Goal: Task Accomplishment & Management: Manage account settings

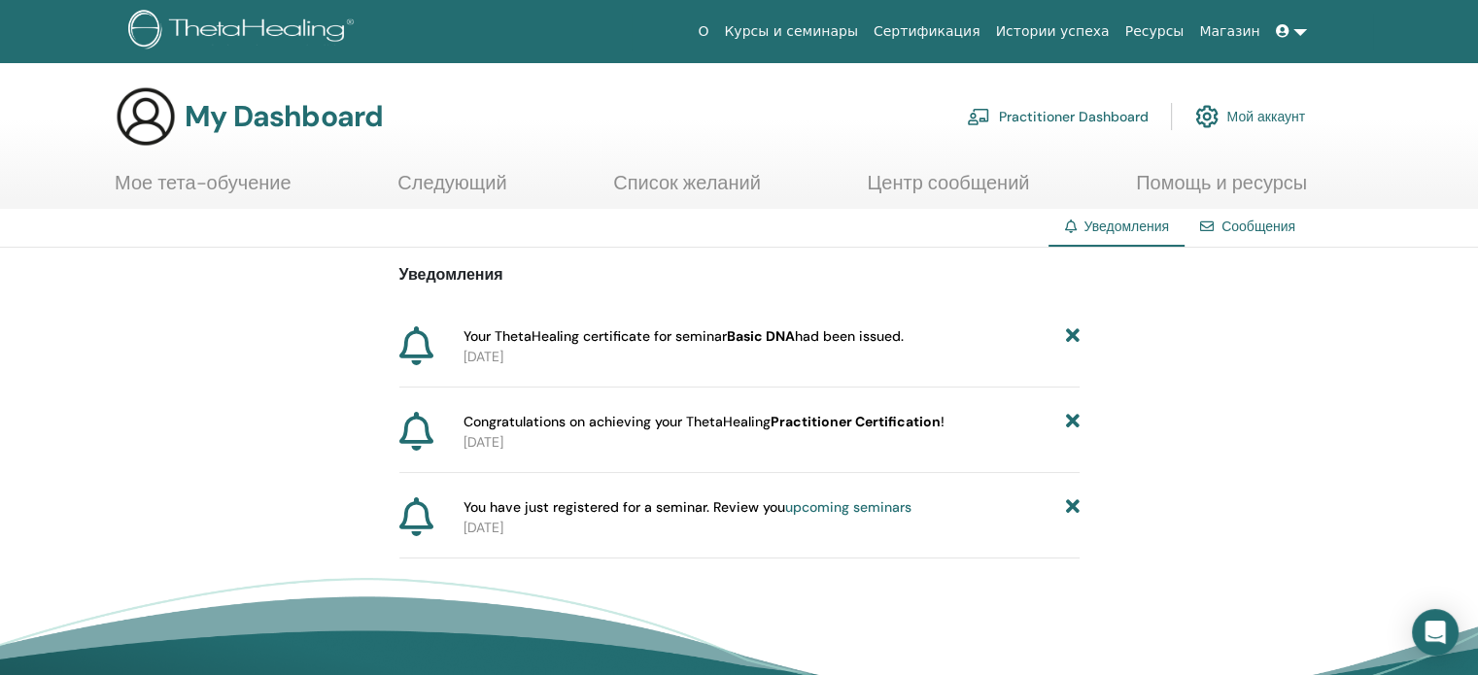
click at [670, 182] on link "Список желаний" at bounding box center [687, 190] width 148 height 38
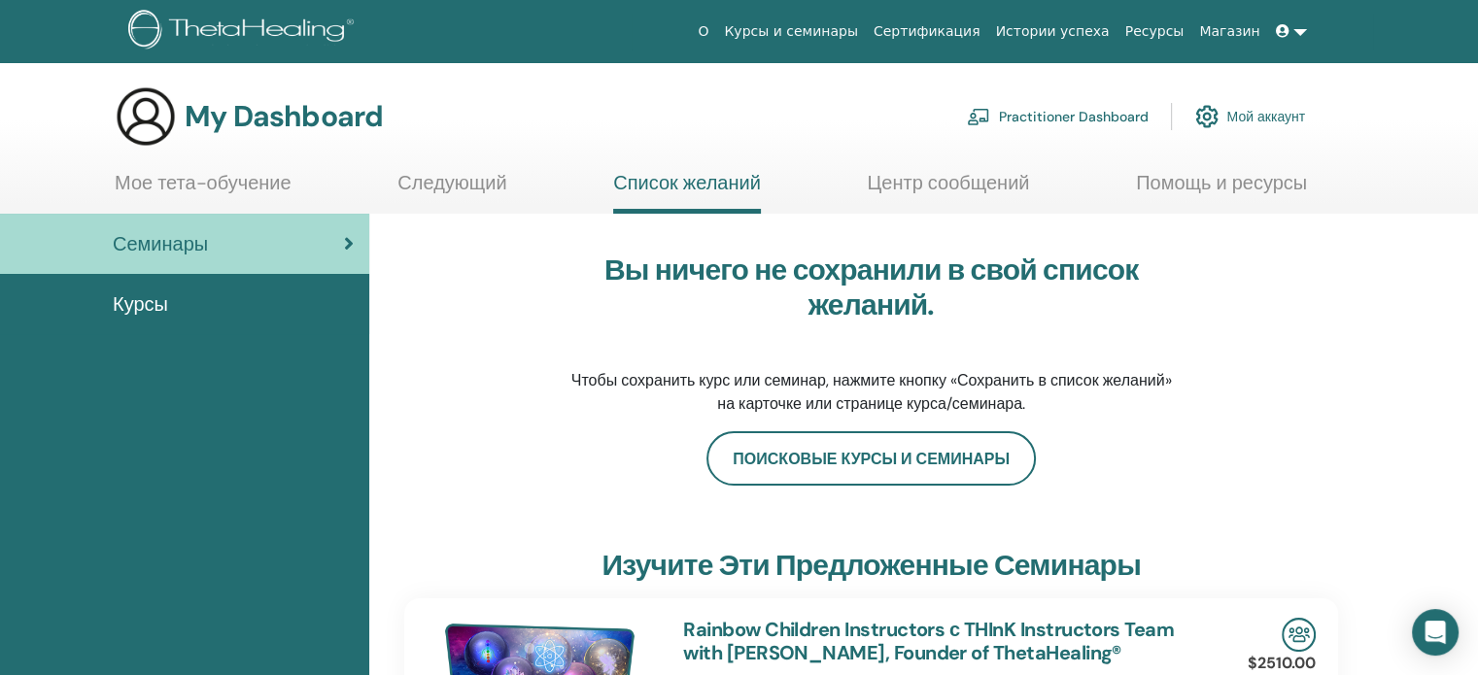
click at [975, 28] on link "Сертификация" at bounding box center [927, 32] width 122 height 36
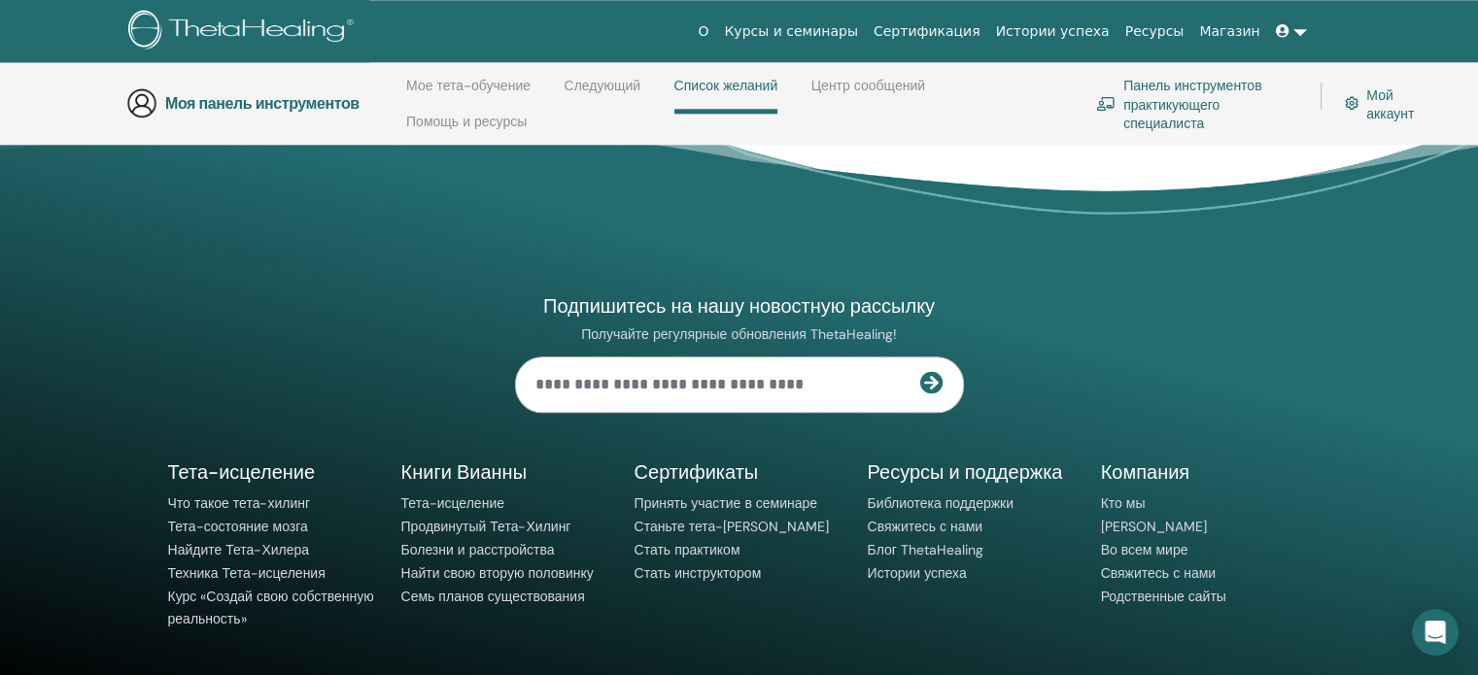
scroll to position [2175, 0]
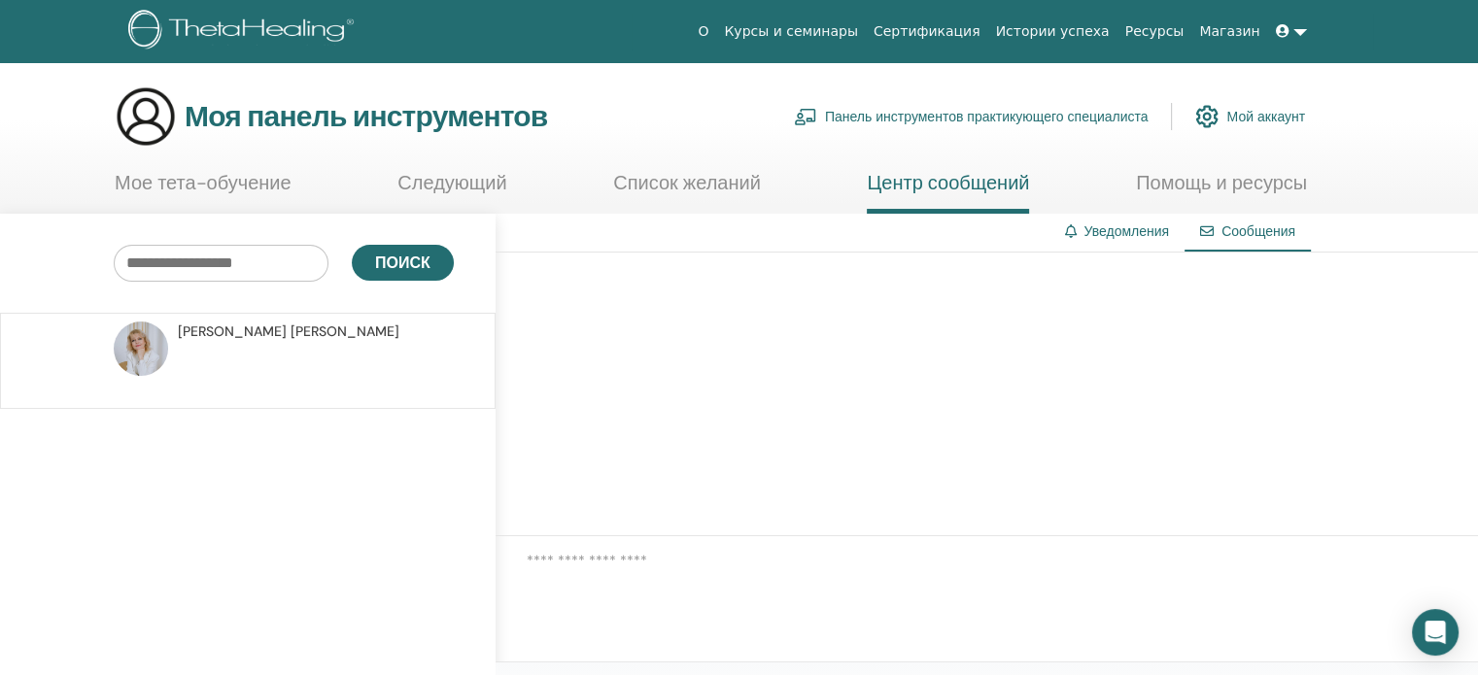
click at [1241, 232] on font "Сообщения" at bounding box center [1258, 230] width 74 height 17
click at [1126, 228] on font "Уведомления" at bounding box center [1125, 230] width 85 height 17
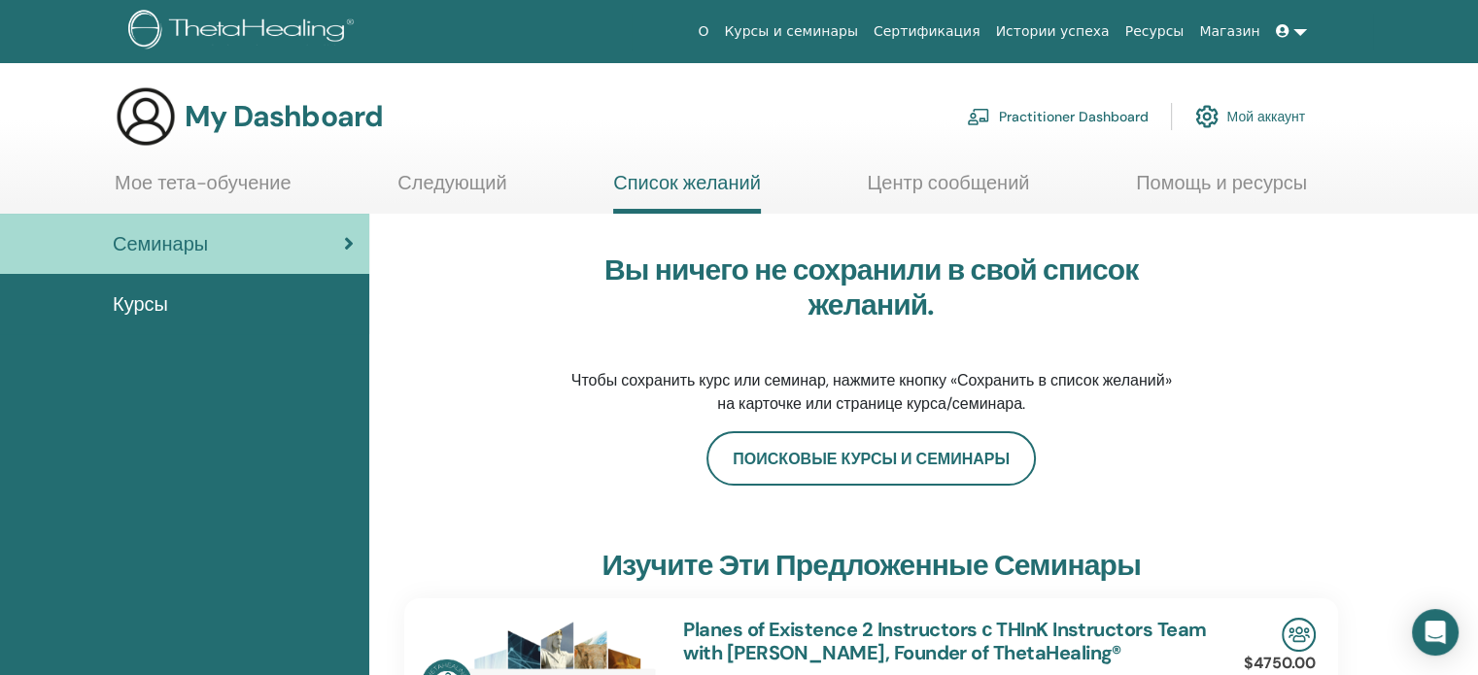
click at [1101, 119] on link "Practitioner Dashboard" at bounding box center [1057, 116] width 181 height 43
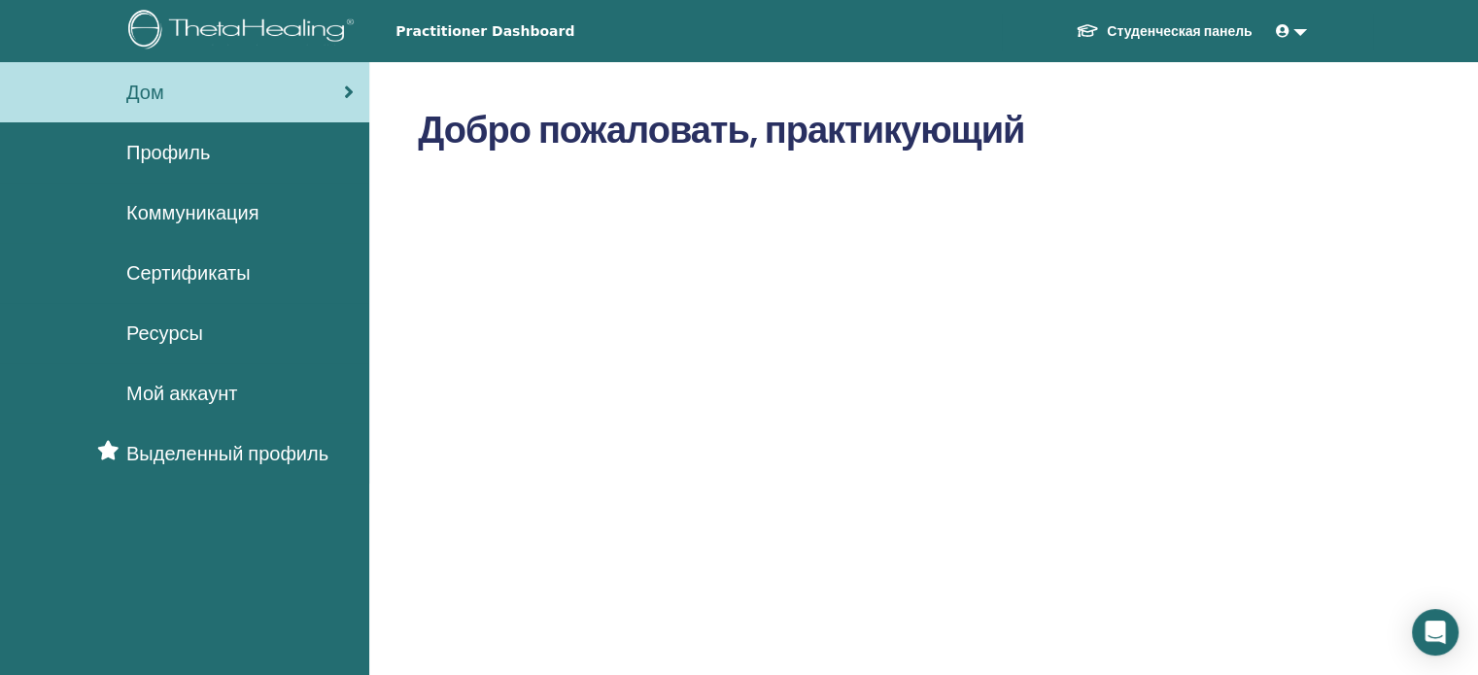
click at [144, 154] on span "Профиль" at bounding box center [168, 152] width 84 height 29
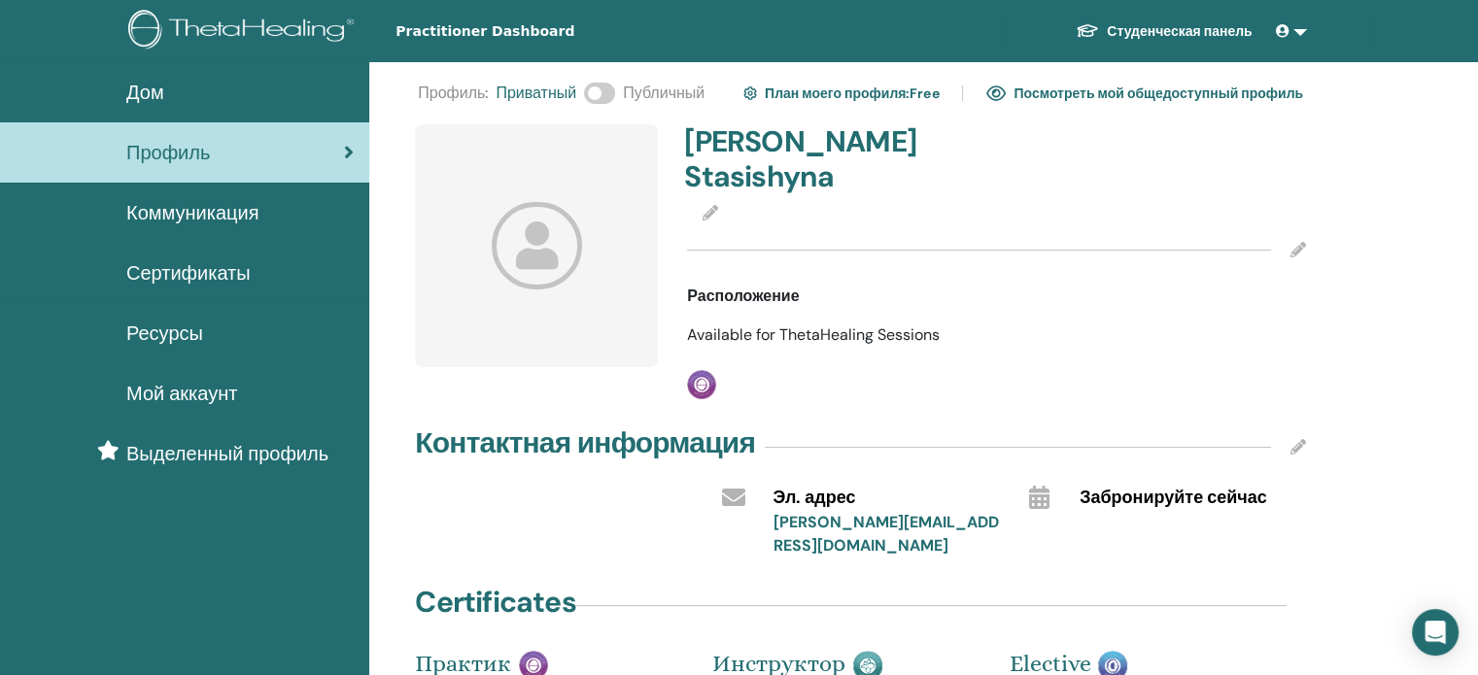
click at [154, 263] on span "Сертификаты" at bounding box center [188, 272] width 124 height 29
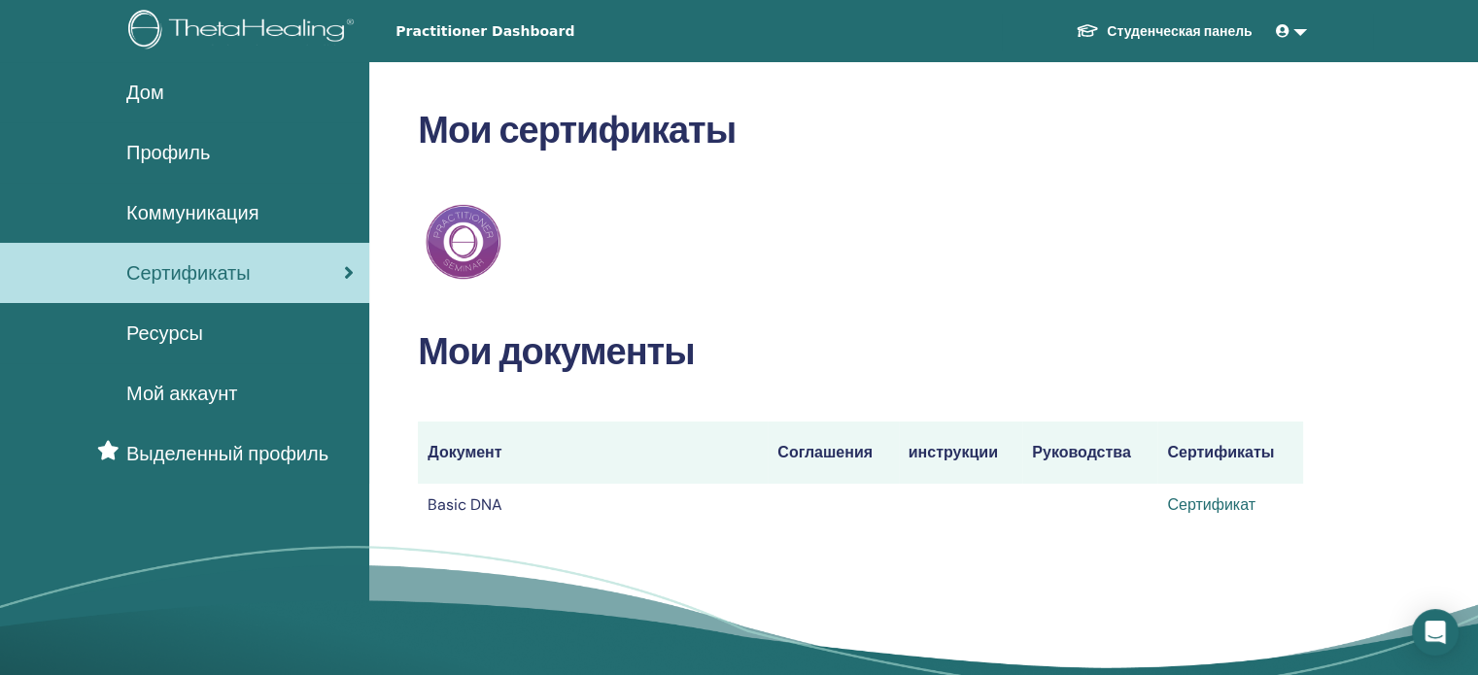
click at [1201, 500] on link "Сертификат" at bounding box center [1211, 504] width 88 height 20
